Goal: Transaction & Acquisition: Subscribe to service/newsletter

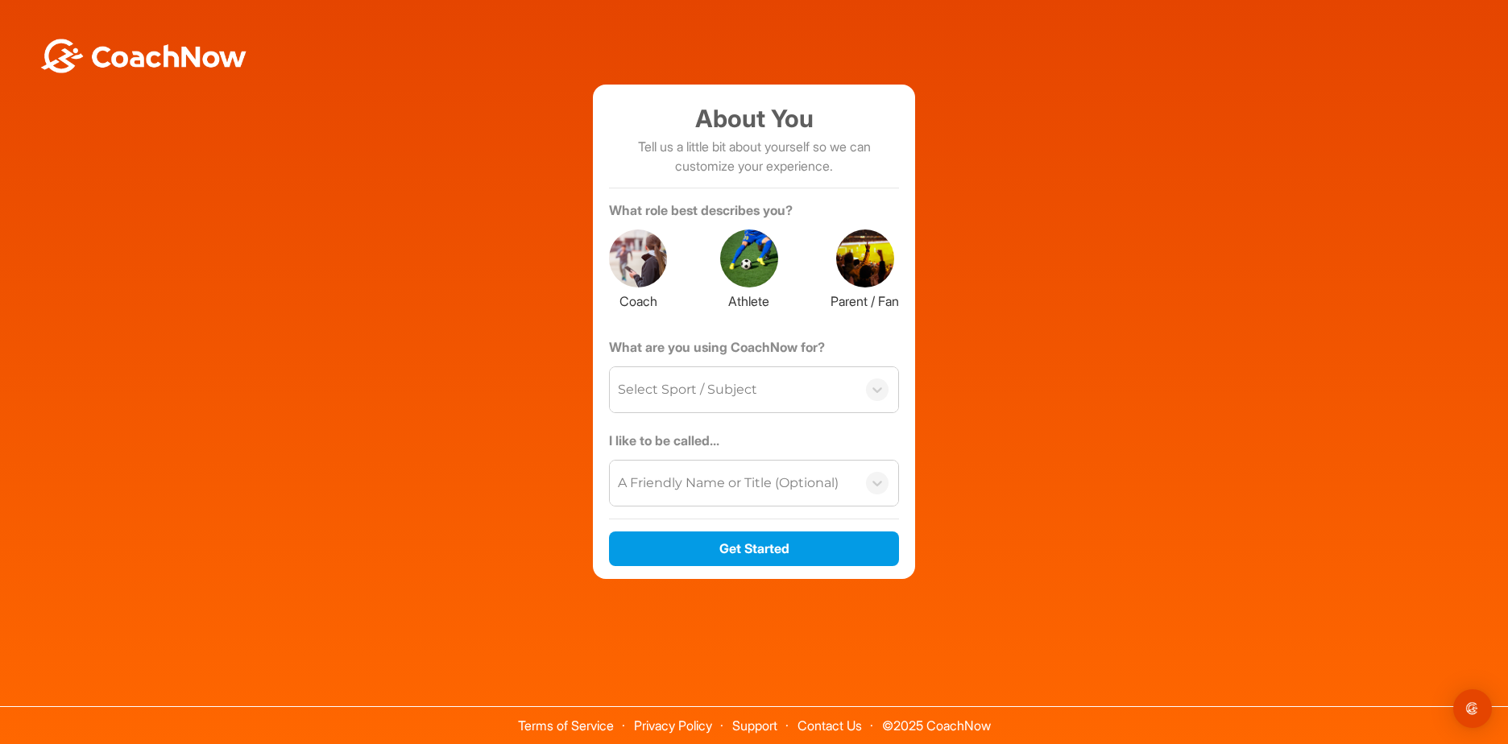
click at [753, 268] on div at bounding box center [749, 259] width 58 height 58
click at [743, 385] on div "Select Sport / Subject" at bounding box center [687, 389] width 139 height 19
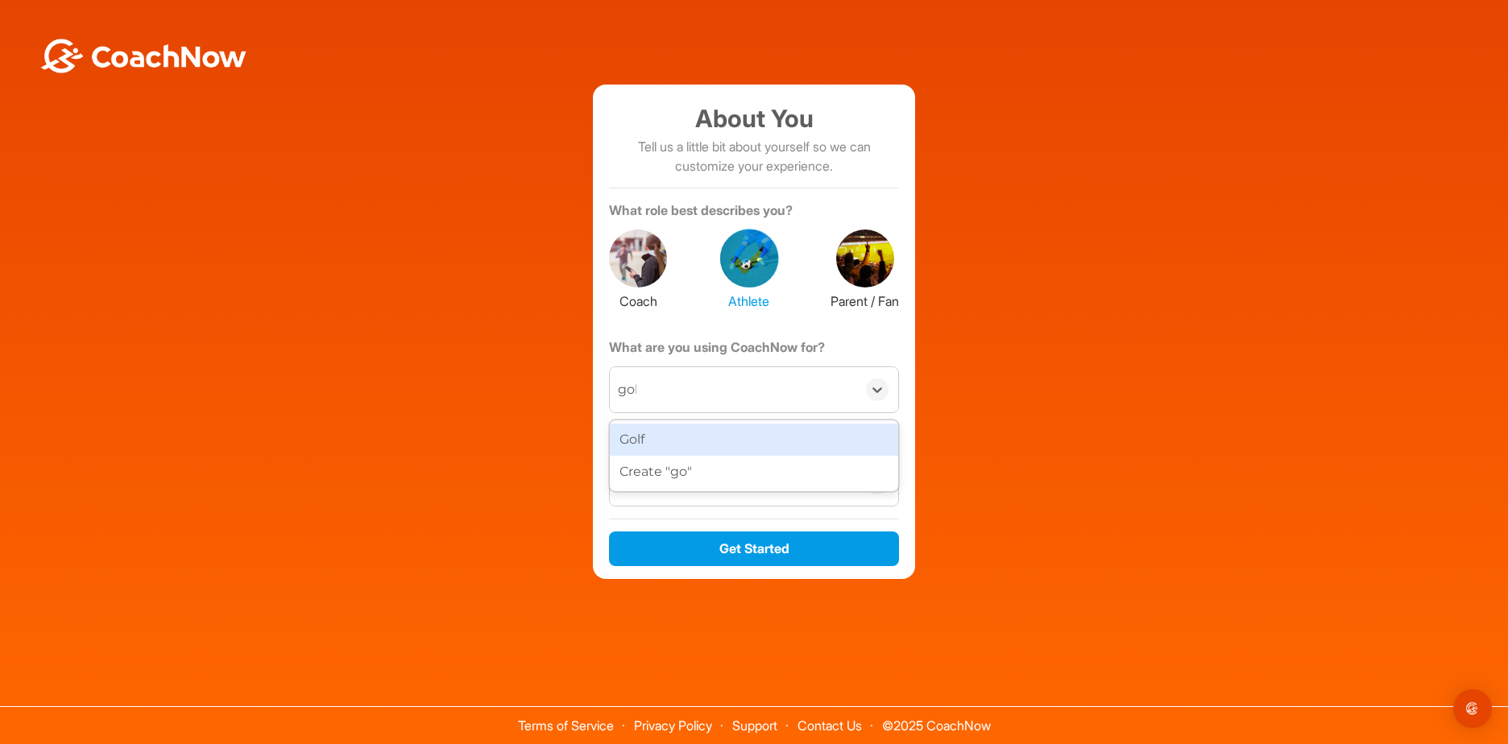
type input "golf"
click at [751, 445] on div "Golf" at bounding box center [754, 440] width 288 height 32
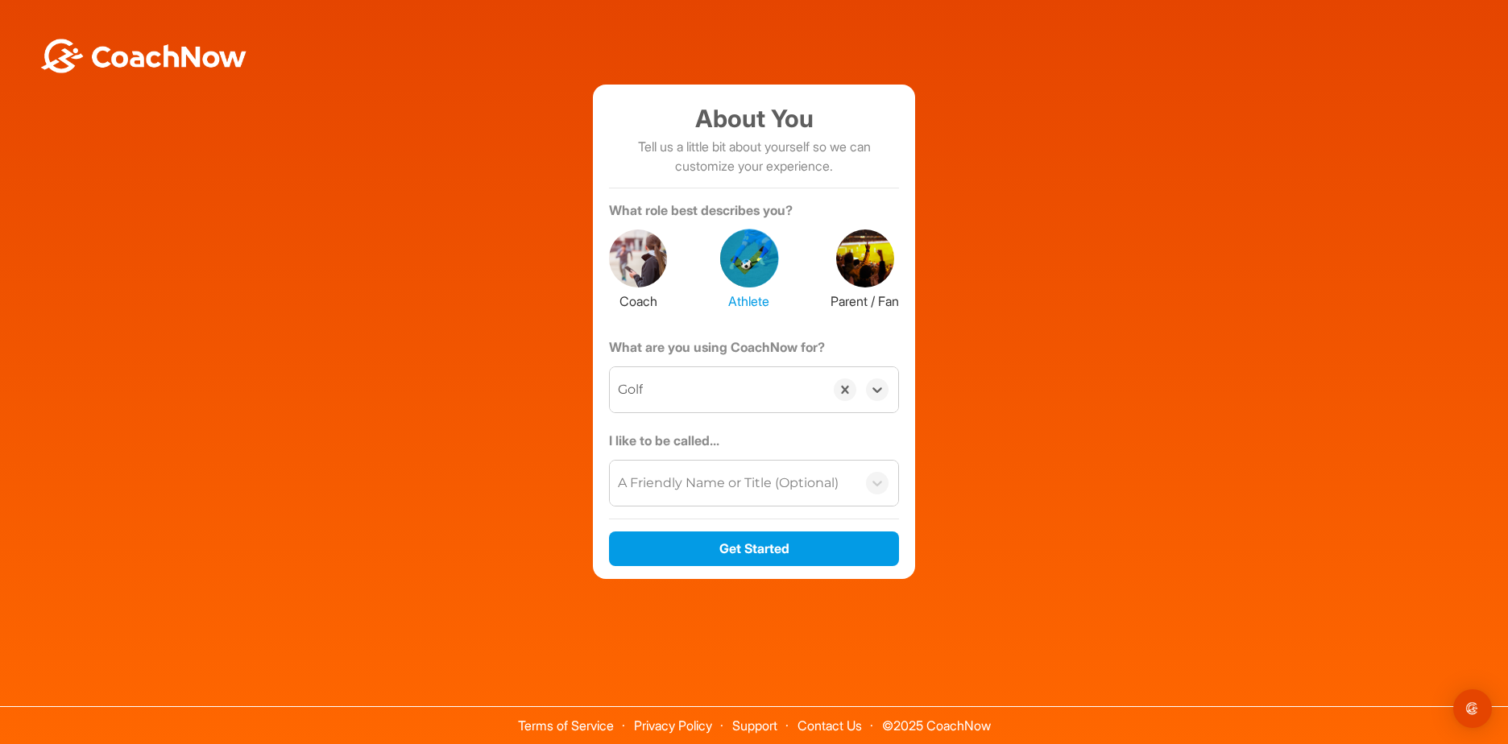
click at [747, 480] on div "A Friendly Name or Title (Optional)" at bounding box center [728, 483] width 221 height 19
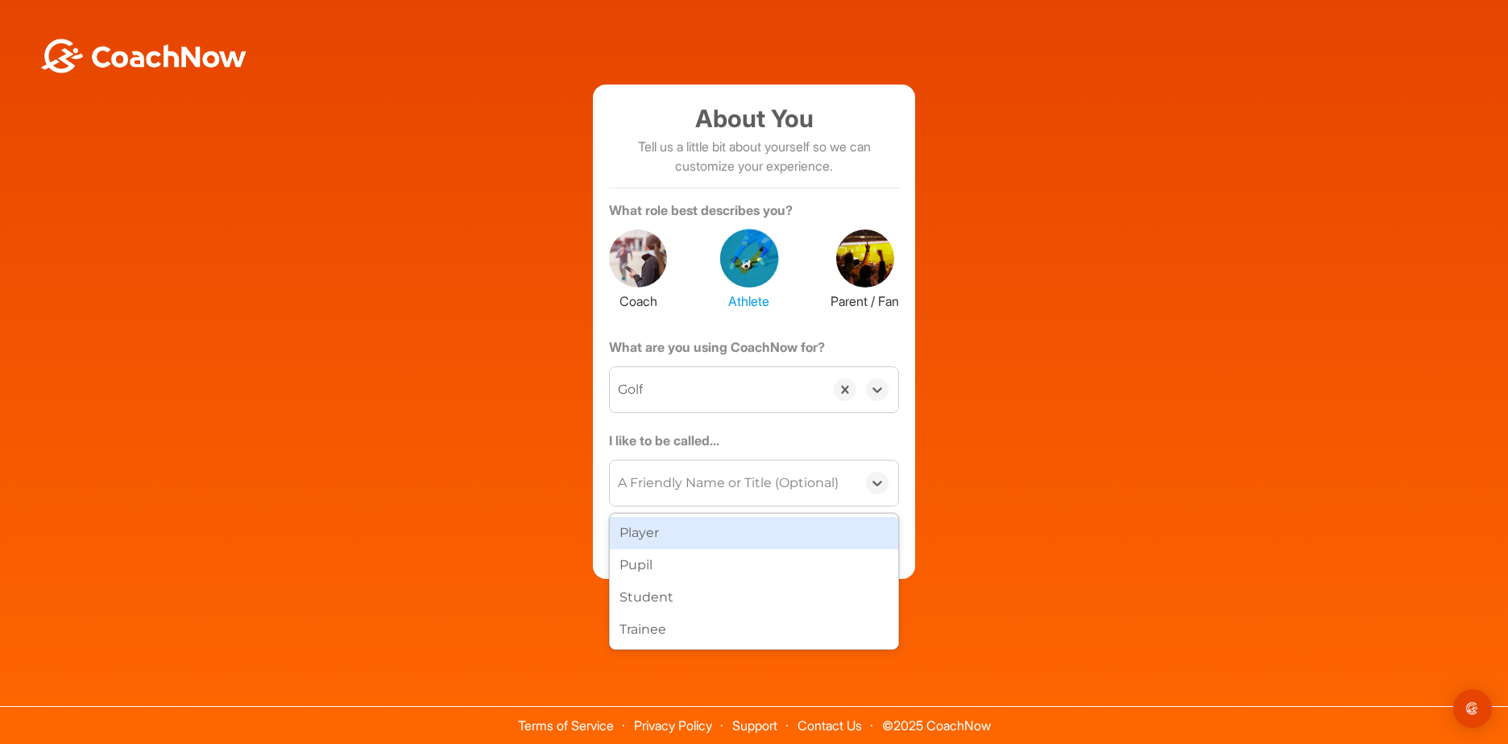
click at [730, 540] on div "Player" at bounding box center [754, 533] width 288 height 32
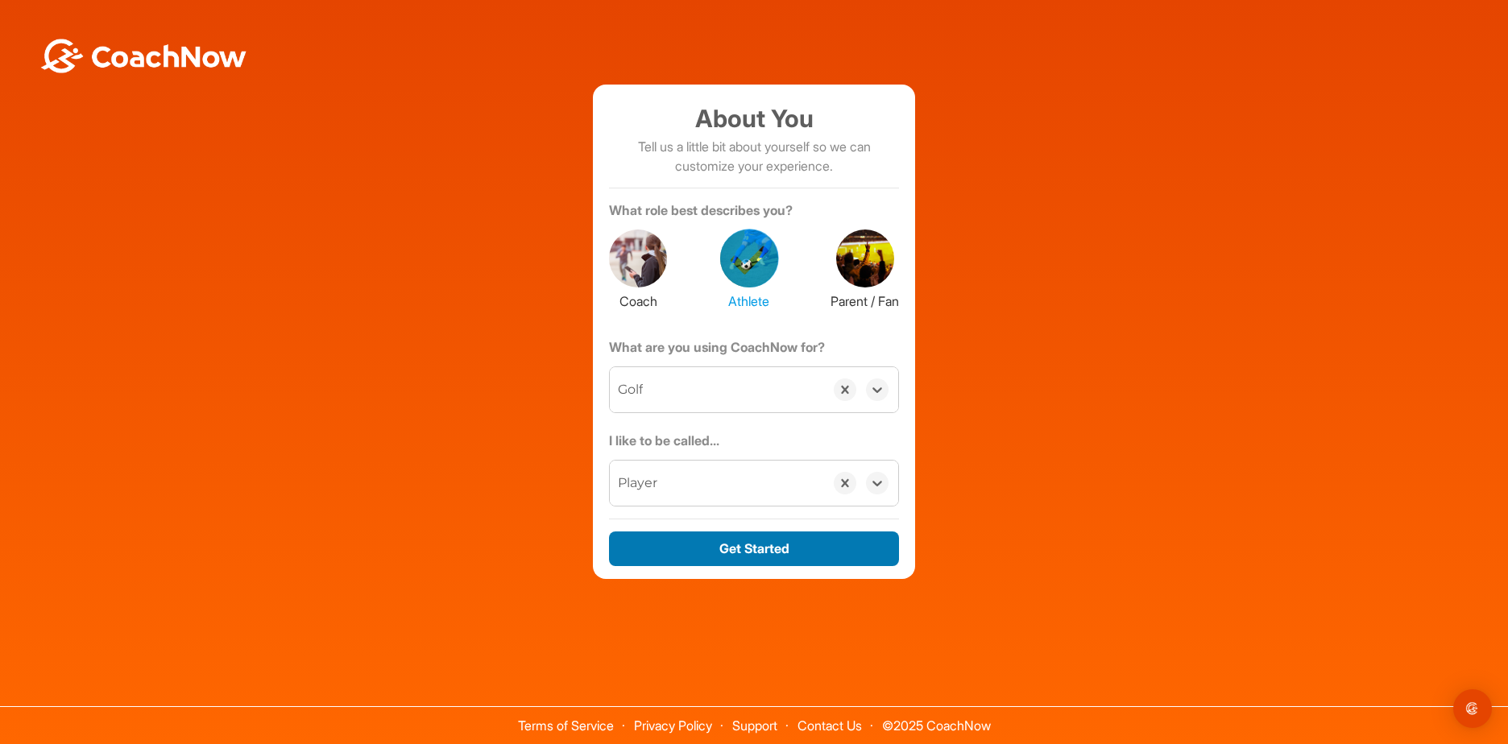
click at [764, 546] on button "Get Started" at bounding box center [754, 549] width 290 height 35
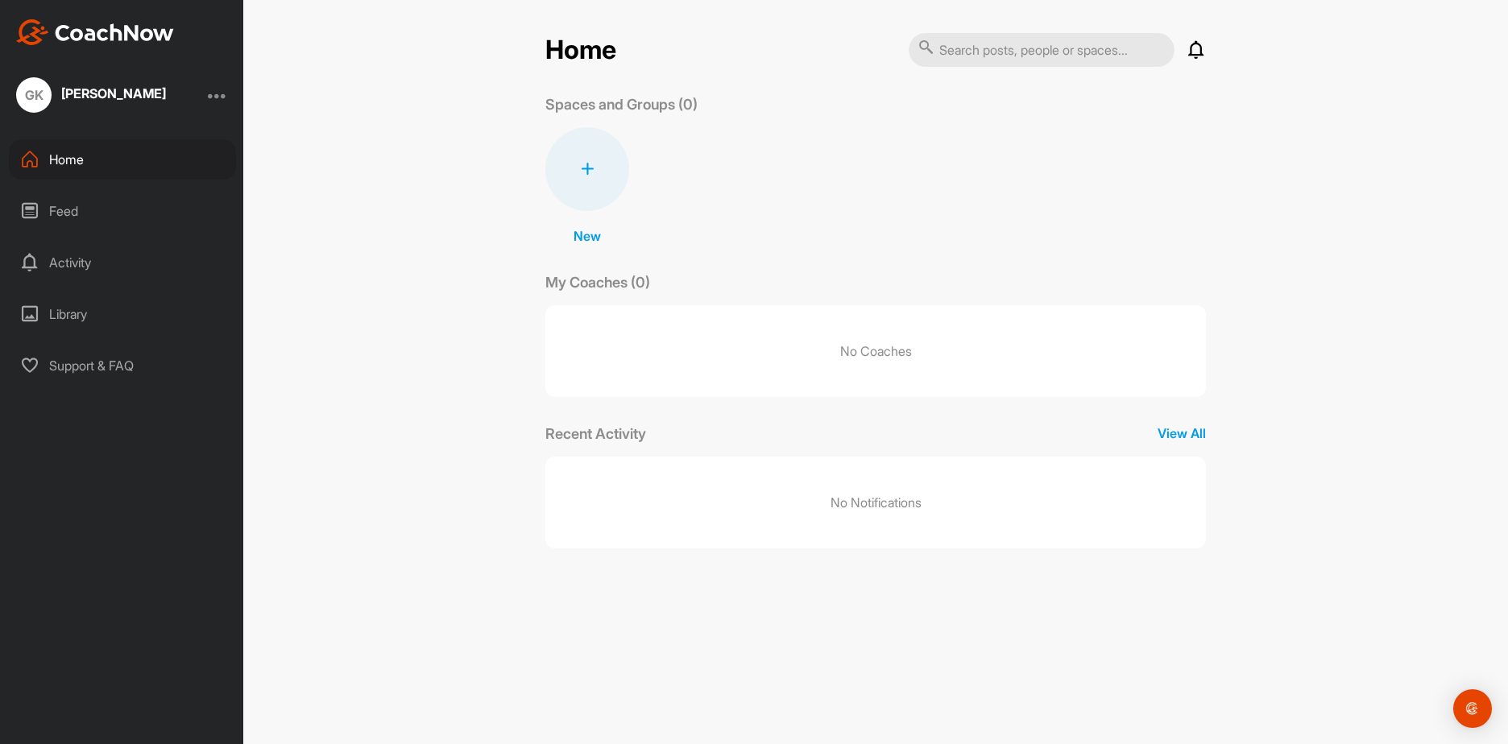
click at [216, 93] on div at bounding box center [217, 94] width 19 height 19
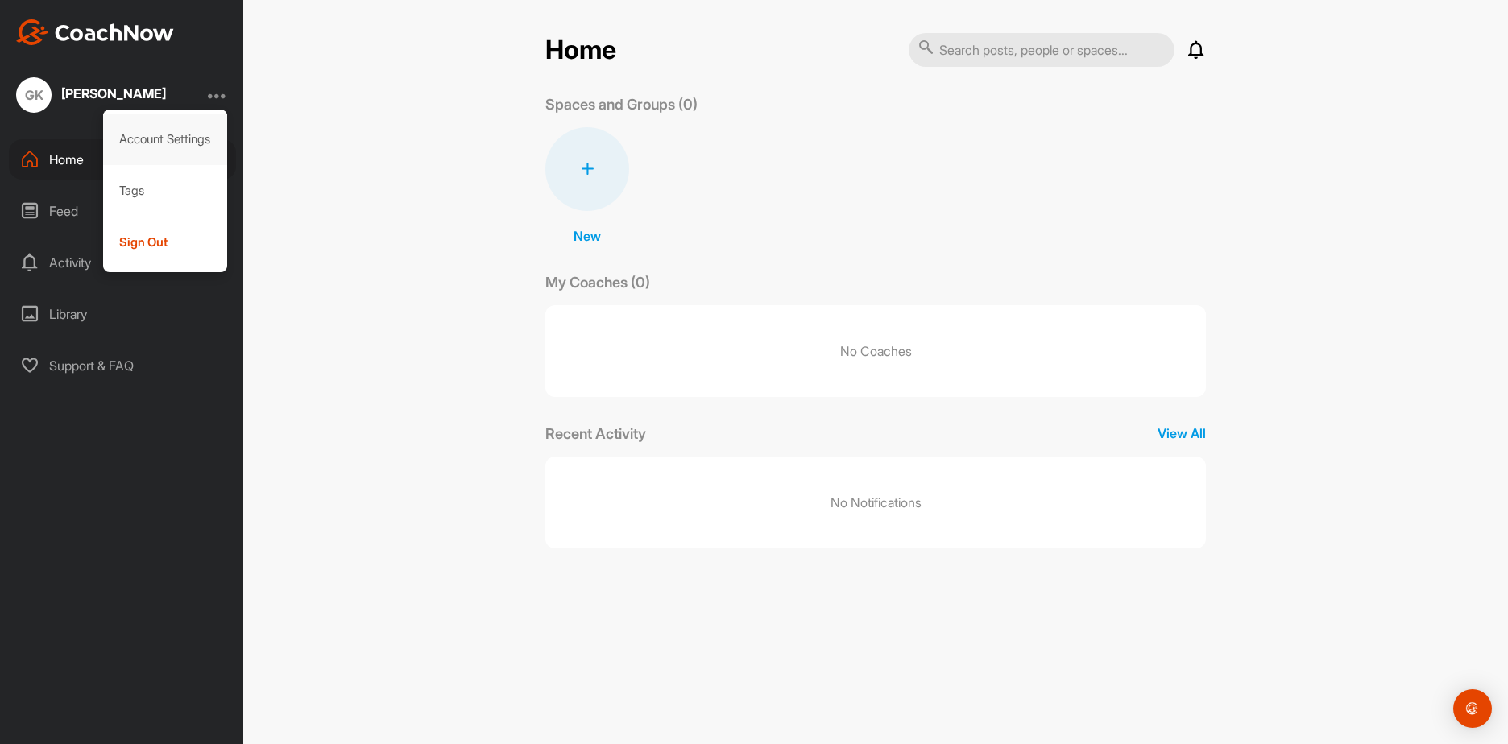
click at [184, 135] on div "Account Settings" at bounding box center [165, 140] width 125 height 52
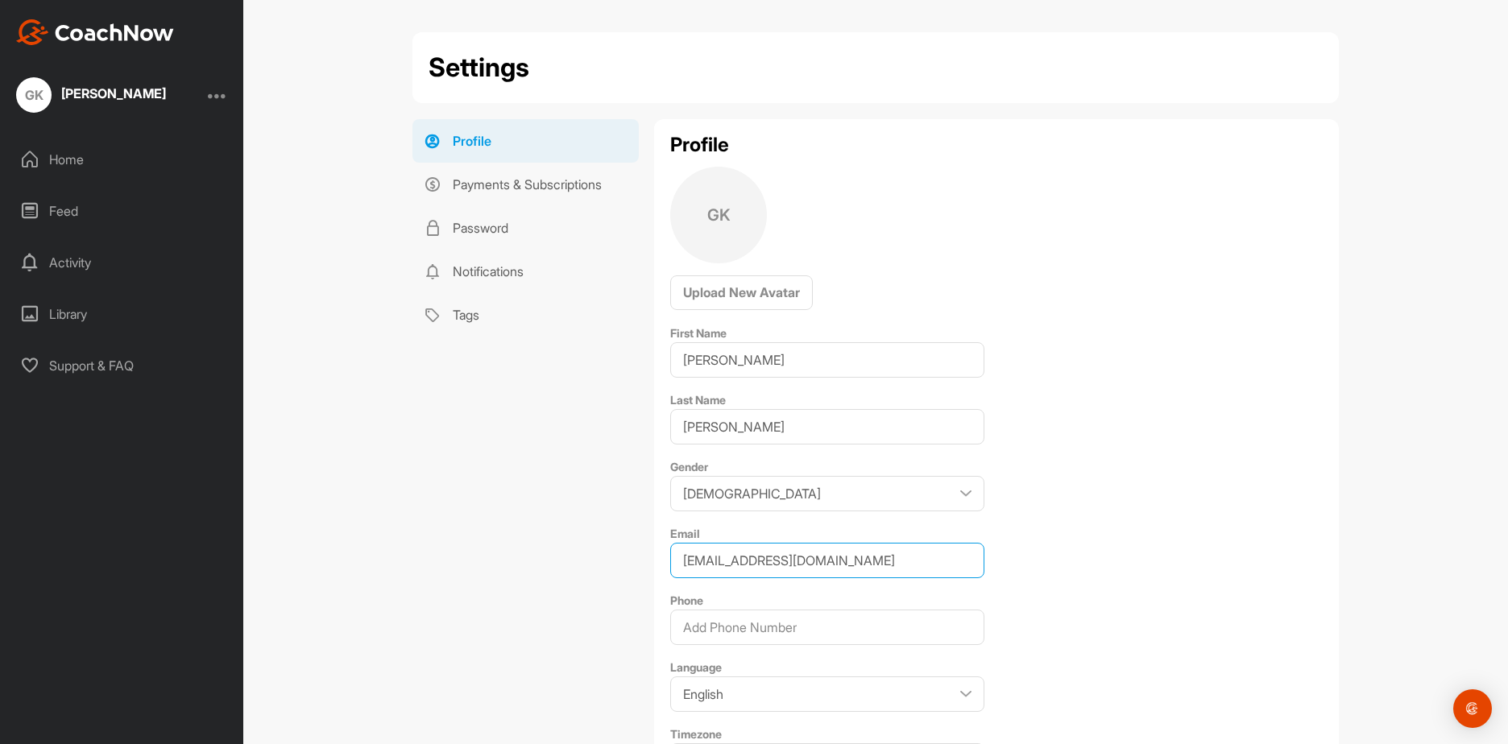
click at [677, 559] on input "[EMAIL_ADDRESS][DOMAIN_NAME]" at bounding box center [827, 560] width 314 height 35
click at [221, 99] on div at bounding box center [217, 94] width 19 height 19
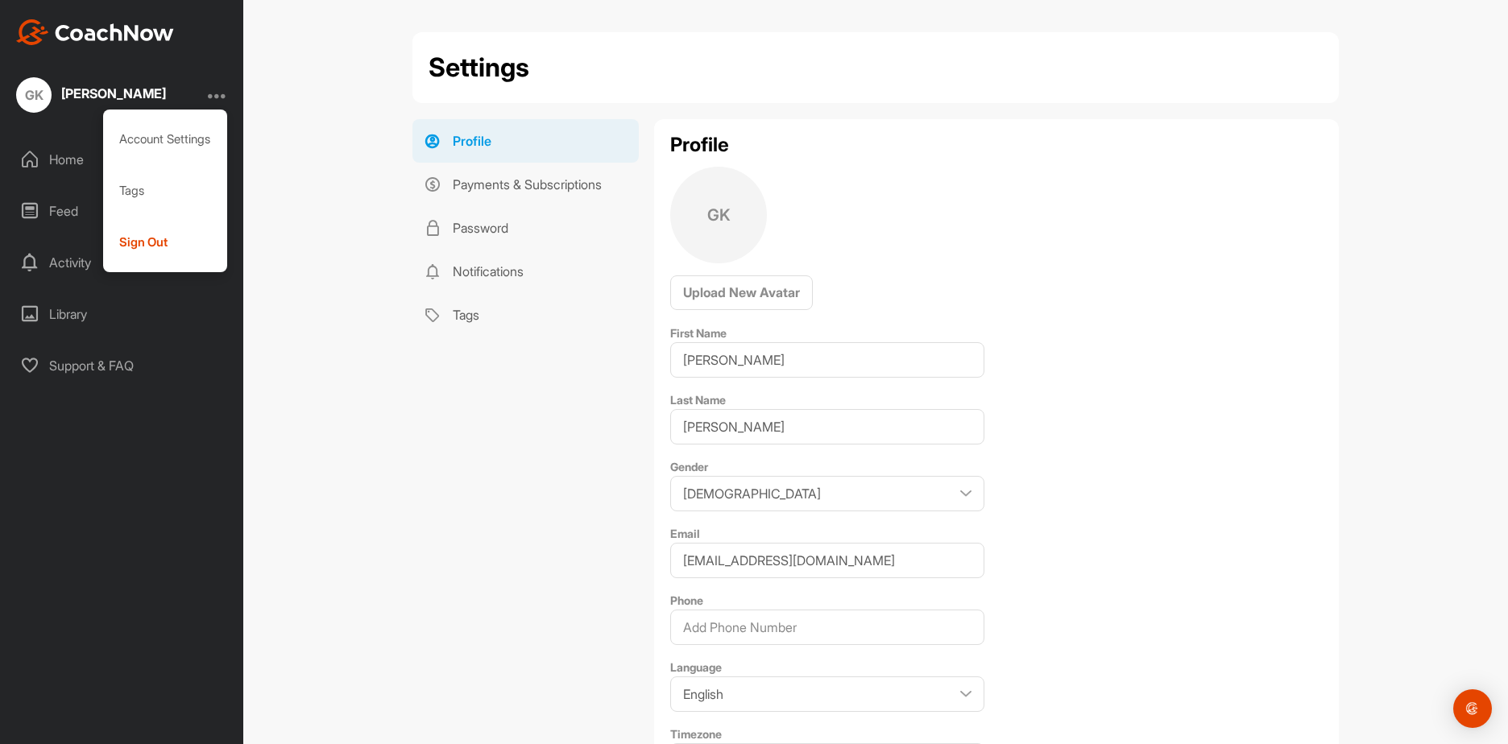
click at [249, 365] on div "Settings Profile Payments & Subscriptions Password Notifications Tags Profile P…" at bounding box center [875, 372] width 1265 height 744
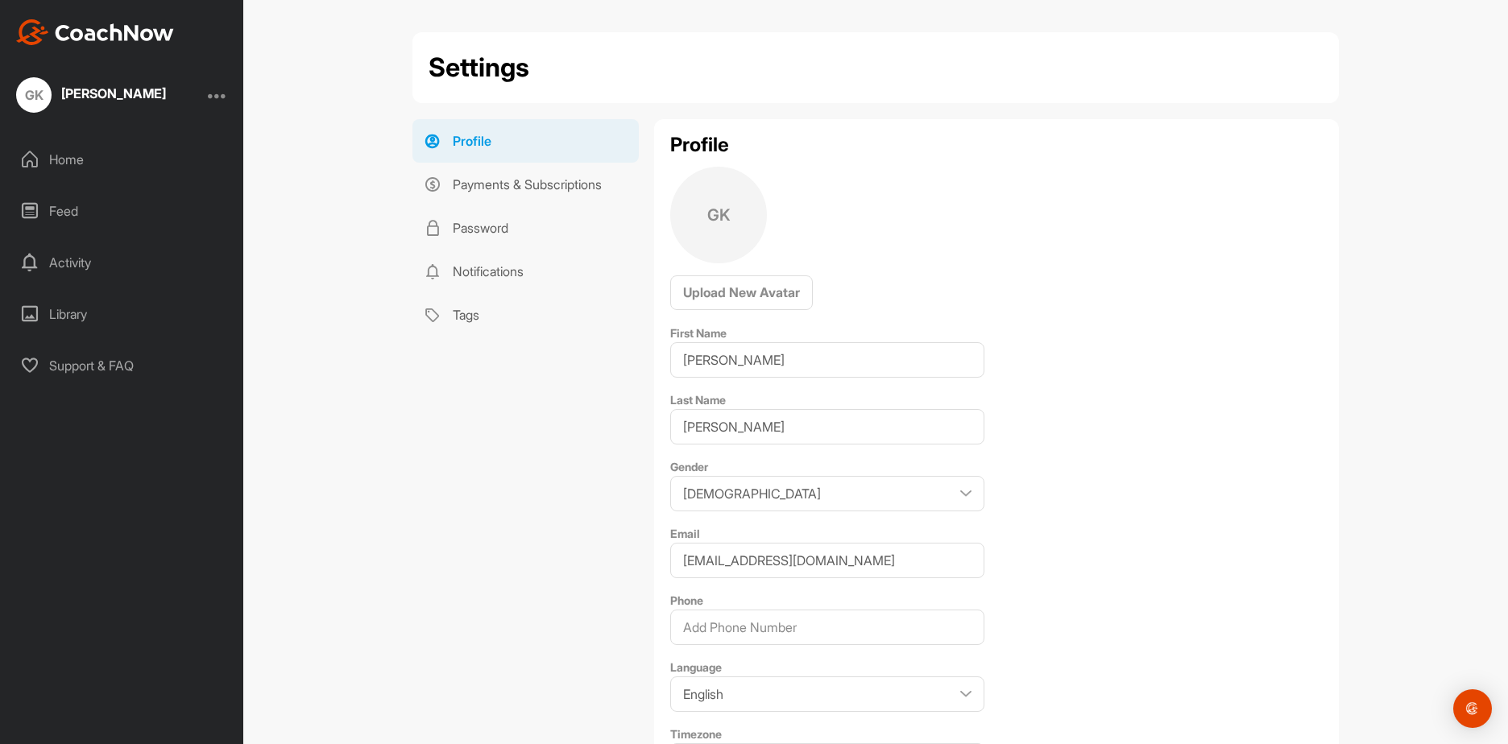
click at [94, 162] on div "Home" at bounding box center [122, 159] width 227 height 40
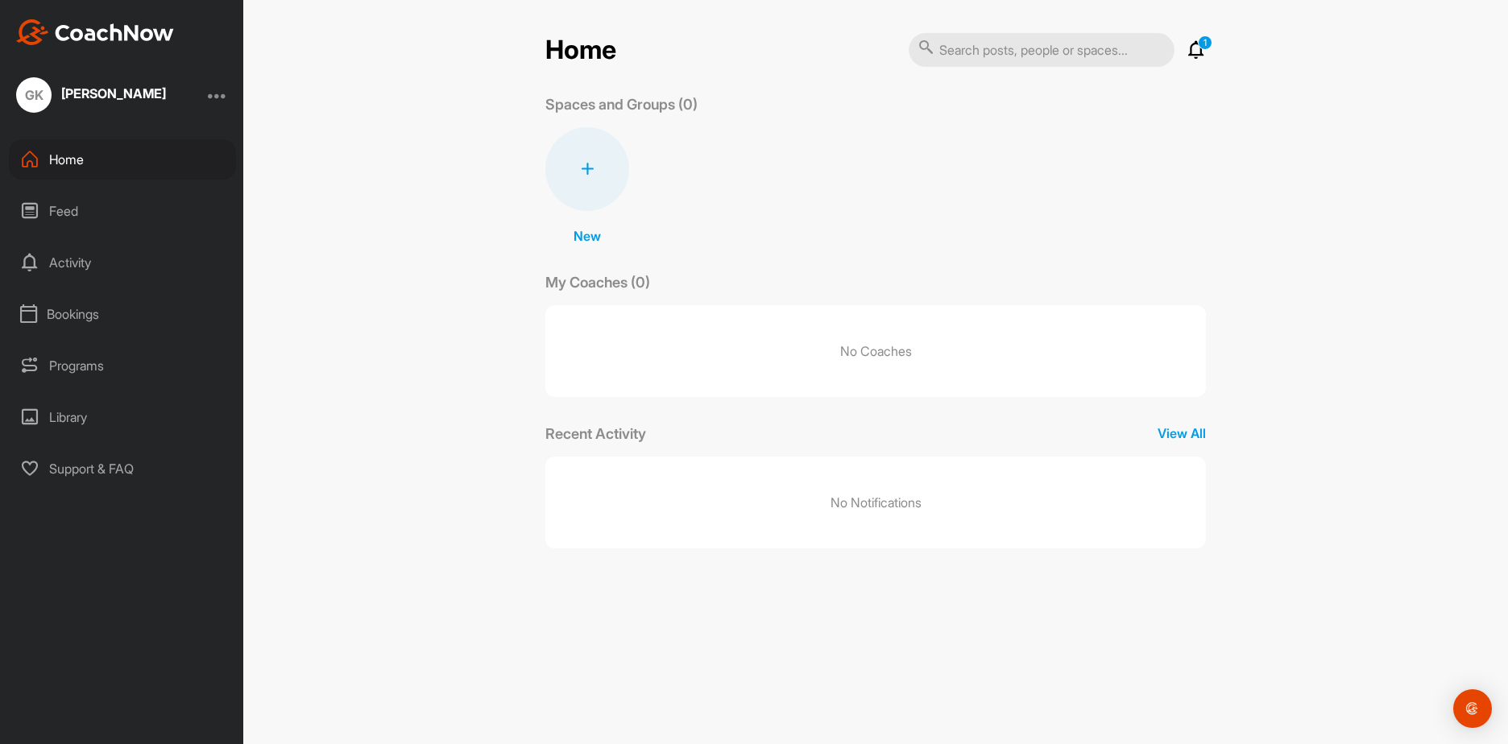
click at [1197, 52] on icon at bounding box center [1195, 49] width 19 height 19
drag, startPoint x: 942, startPoint y: 81, endPoint x: 948, endPoint y: 91, distance: 11.6
click at [941, 81] on p "Invitations" at bounding box center [939, 86] width 60 height 15
click at [1164, 190] on span "Join" at bounding box center [1154, 194] width 26 height 16
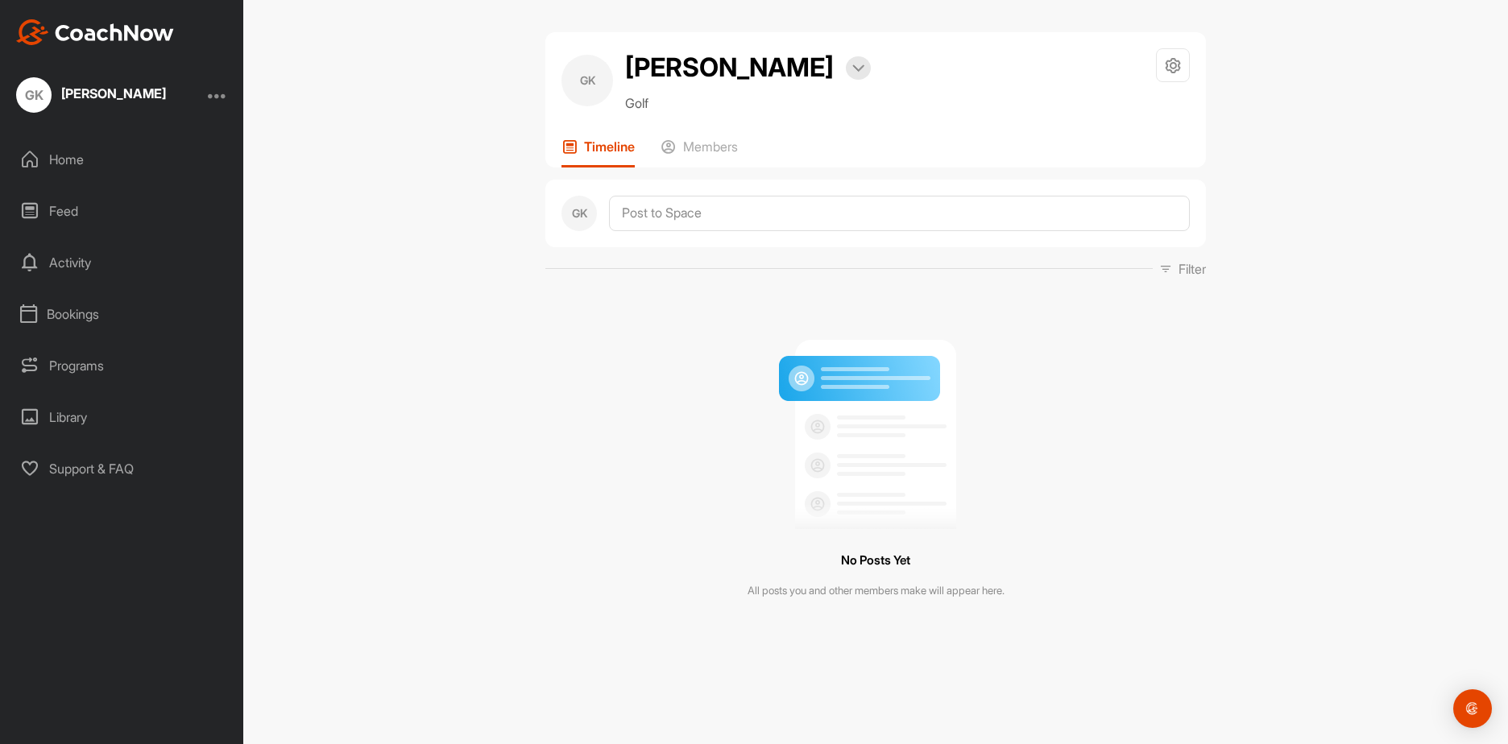
click at [222, 101] on div at bounding box center [217, 94] width 19 height 19
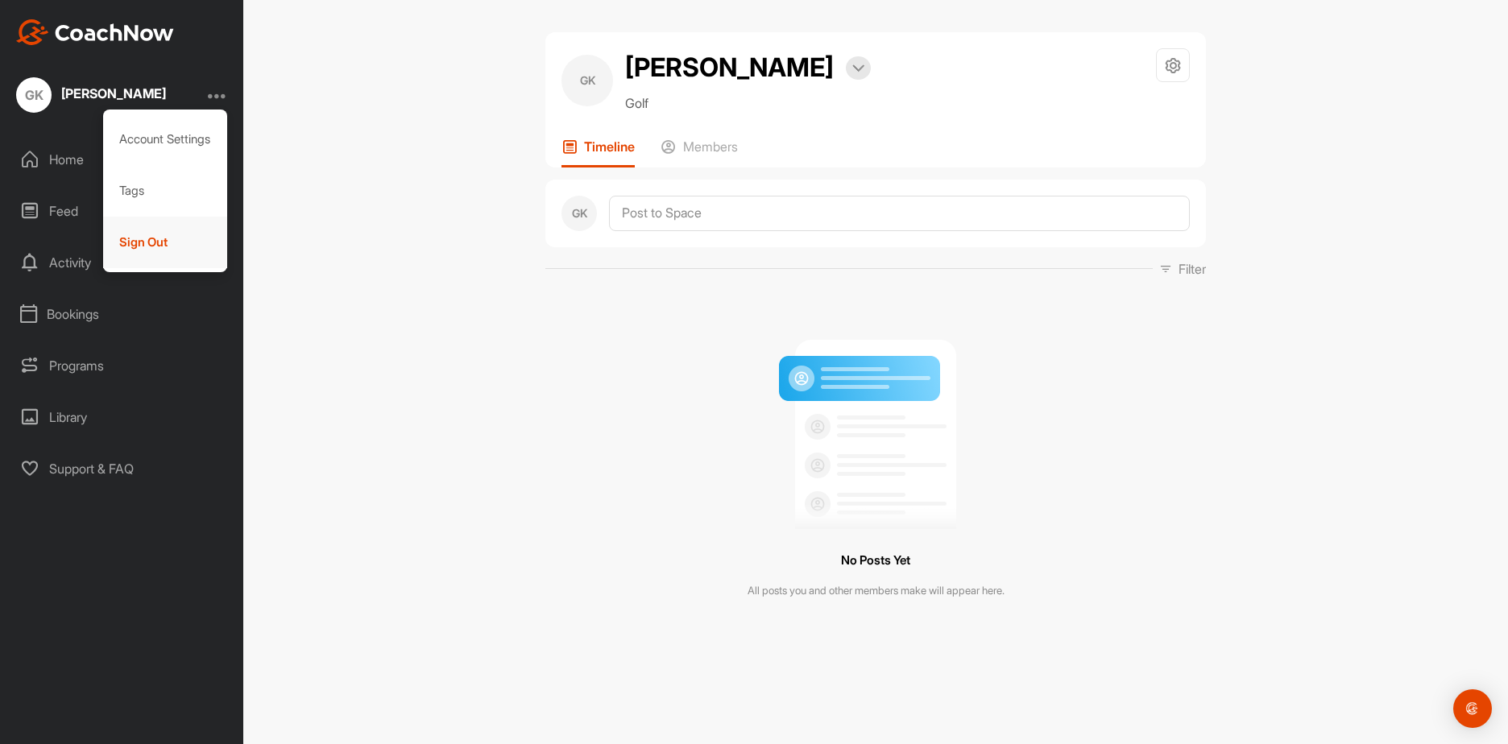
click at [168, 246] on div "Sign Out" at bounding box center [165, 243] width 125 height 52
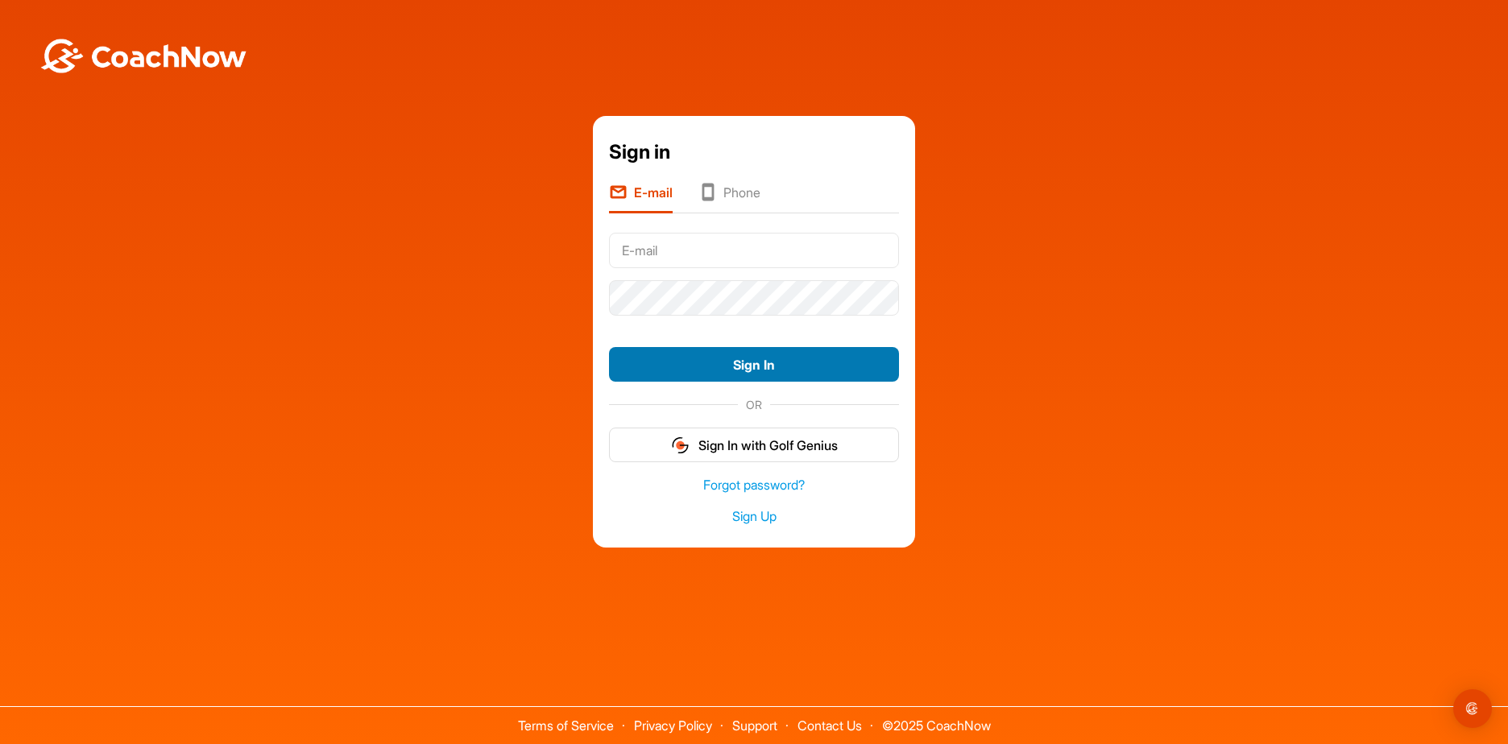
type input "[EMAIL_ADDRESS][DOMAIN_NAME]"
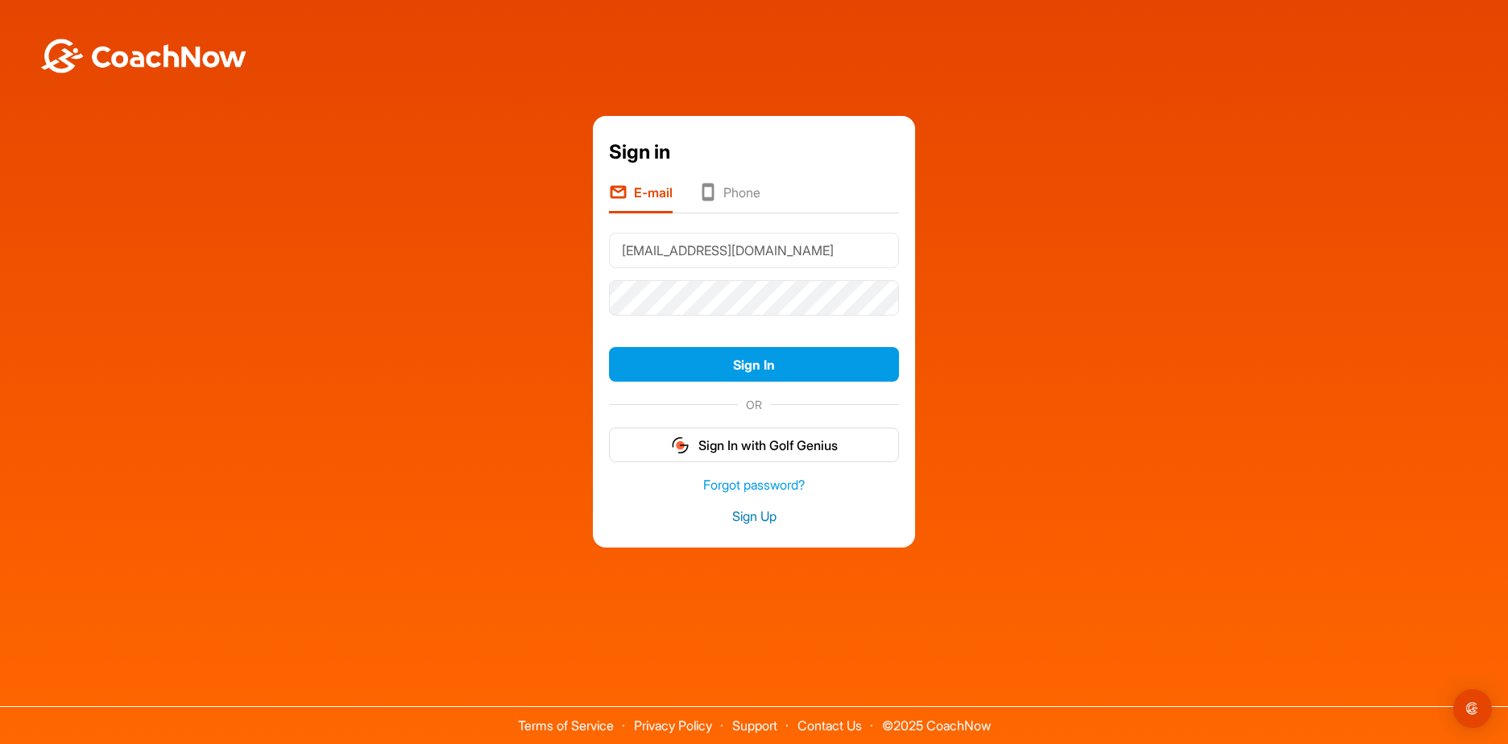
click at [771, 521] on link "Sign Up" at bounding box center [754, 516] width 290 height 19
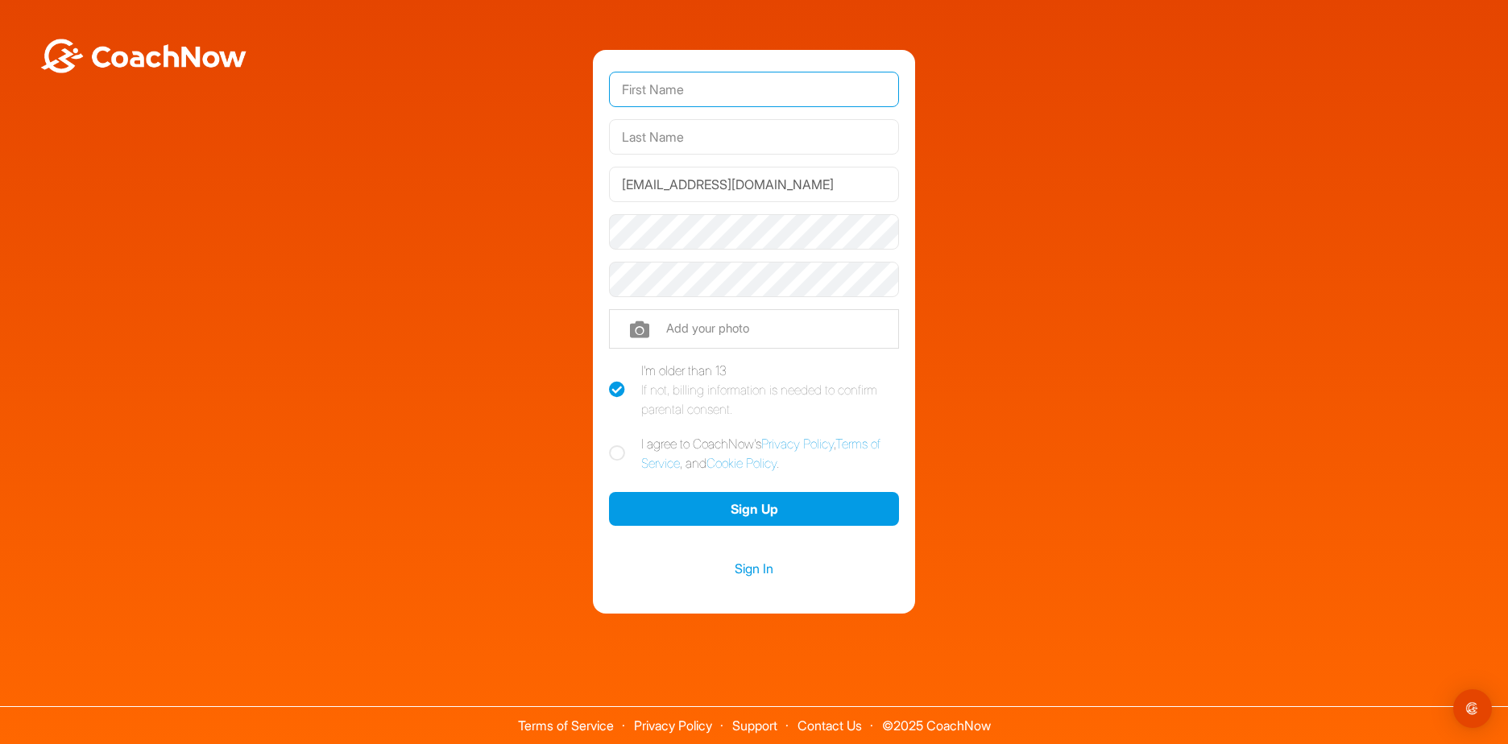
click at [724, 93] on input "text" at bounding box center [754, 89] width 290 height 35
drag, startPoint x: 629, startPoint y: 174, endPoint x: 640, endPoint y: 176, distance: 11.5
click at [629, 174] on input "[EMAIL_ADDRESS][DOMAIN_NAME]" at bounding box center [754, 184] width 290 height 35
drag, startPoint x: 678, startPoint y: 178, endPoint x: 592, endPoint y: 173, distance: 86.3
click at [592, 173] on div "[EMAIL_ADDRESS][DOMAIN_NAME] Phone +1 Phone Number (so your coach can contact y…" at bounding box center [754, 332] width 1492 height 565
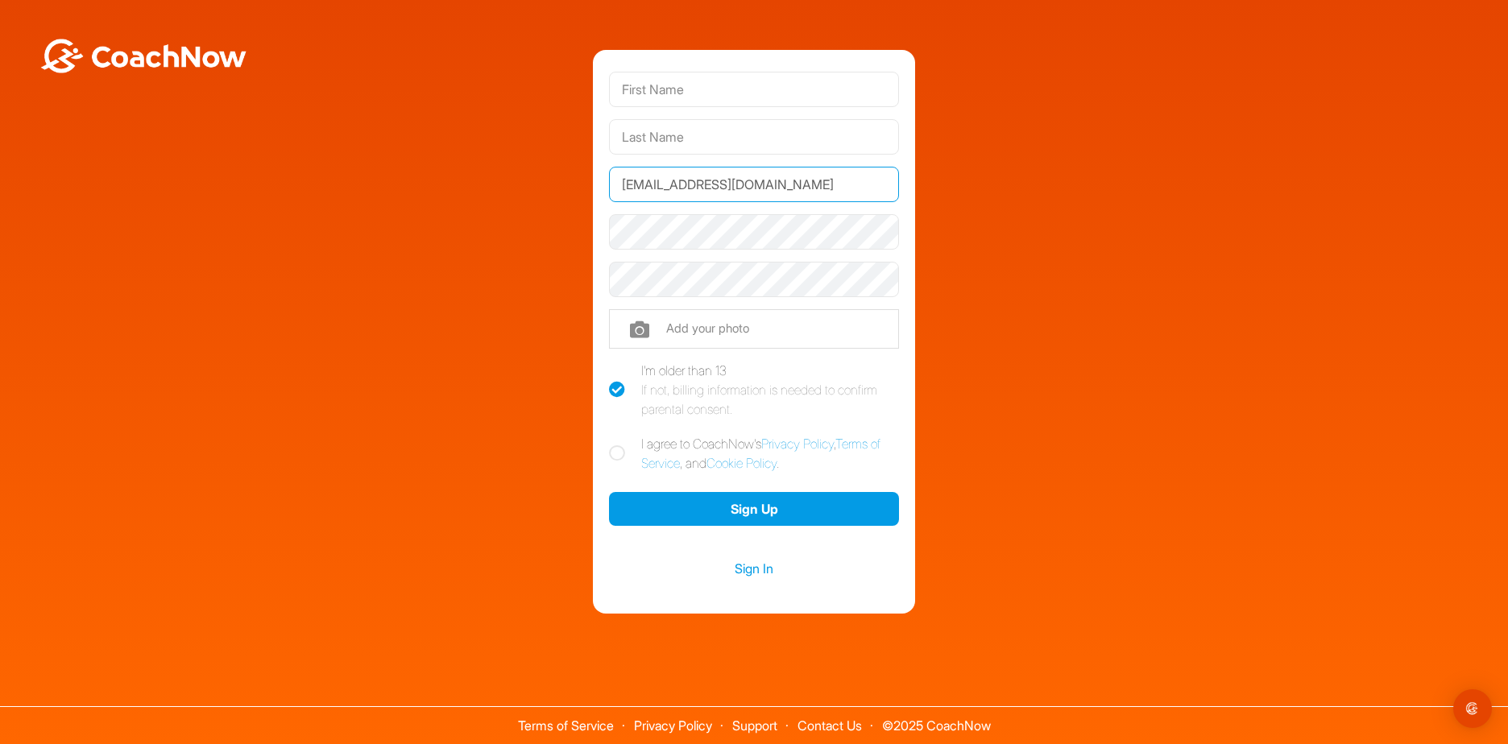
paste input "[EMAIL_ADDRESS]"
type input "[EMAIL_ADDRESS][DOMAIN_NAME]"
click at [499, 216] on div "[EMAIL_ADDRESS][DOMAIN_NAME] Phone +1 Phone Number (so your coach can contact y…" at bounding box center [754, 332] width 1492 height 565
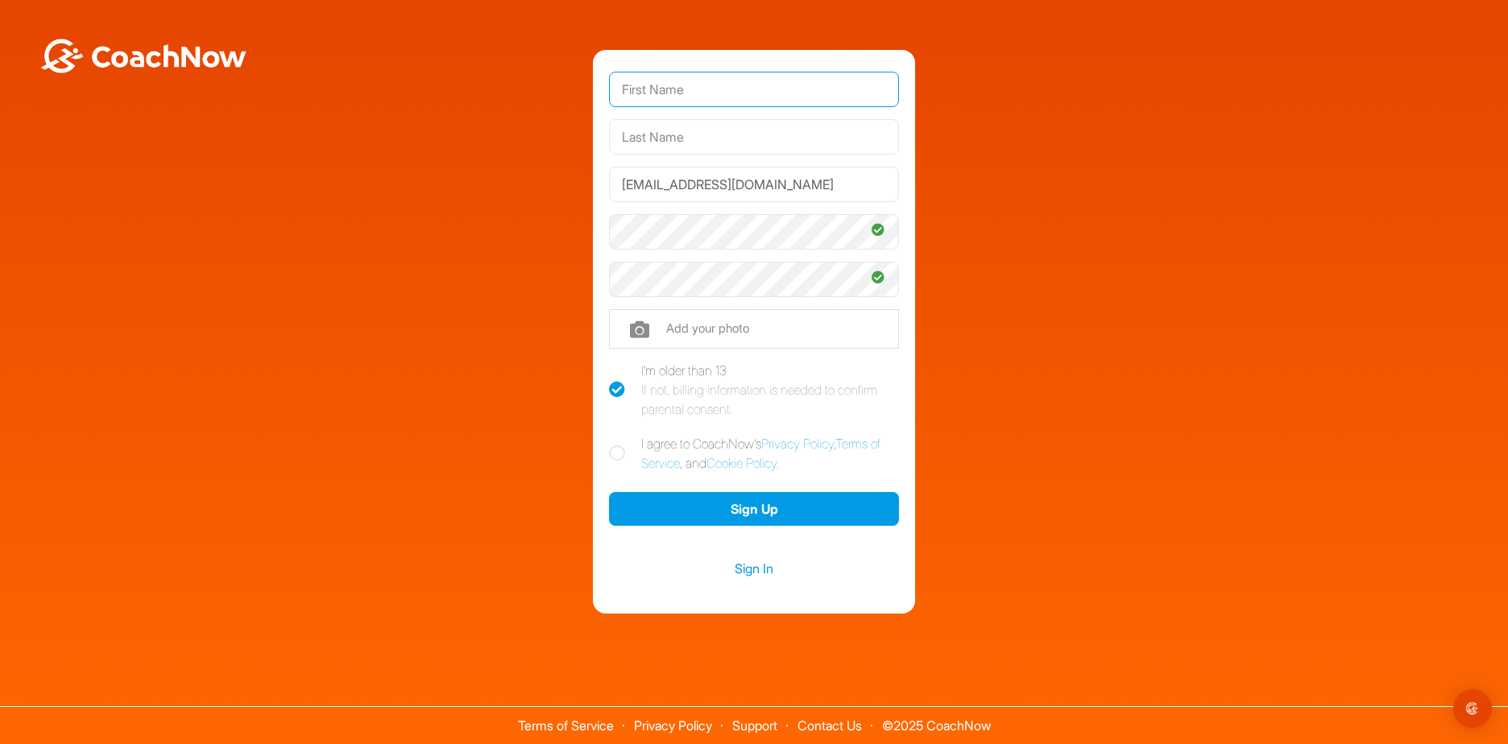
click at [677, 93] on input "text" at bounding box center [754, 89] width 290 height 35
type input "Laiken"
type input "[PERSON_NAME]"
click at [958, 177] on div "[PERSON_NAME] [EMAIL_ADDRESS][DOMAIN_NAME] Phone +1 Phone Number (so your coach…" at bounding box center [754, 332] width 1492 height 565
click at [621, 449] on icon at bounding box center [617, 453] width 16 height 16
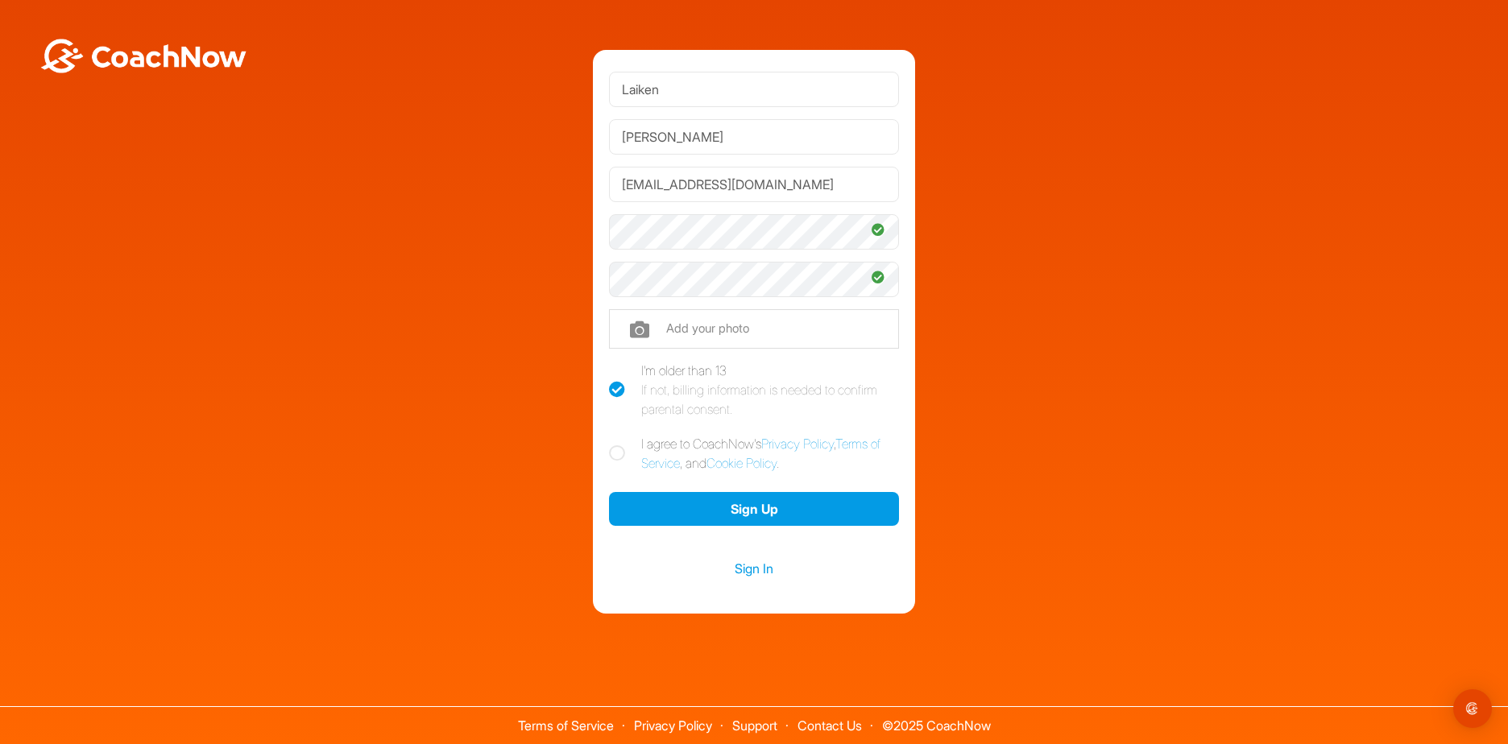
click at [619, 445] on input "I agree to CoachNow's Privacy Policy , Terms of Service , and Cookie Policy ." at bounding box center [614, 439] width 10 height 10
checkbox input "true"
click at [755, 507] on button "Sign Up" at bounding box center [754, 509] width 290 height 35
